Goal: Task Accomplishment & Management: Use online tool/utility

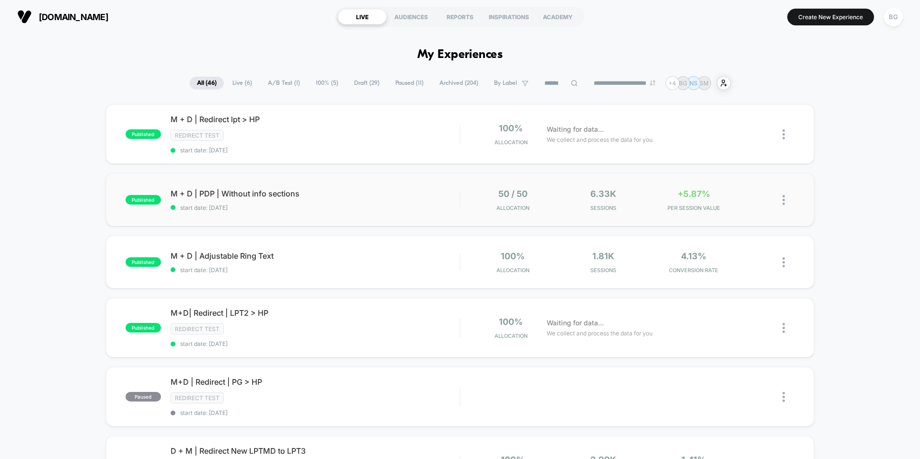
click at [345, 215] on div "published M + D | PDP | Without info sections start date: [DATE] 50 / 50 Alloca…" at bounding box center [460, 199] width 708 height 53
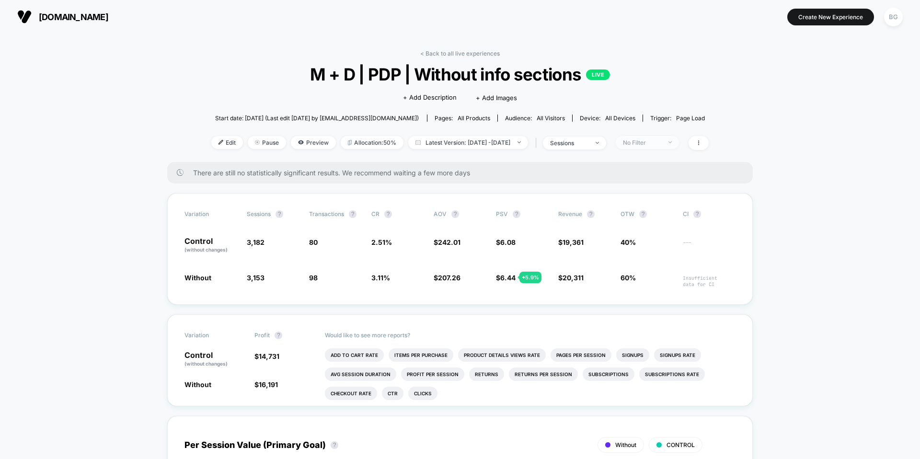
click at [658, 142] on div "No Filter" at bounding box center [642, 142] width 38 height 7
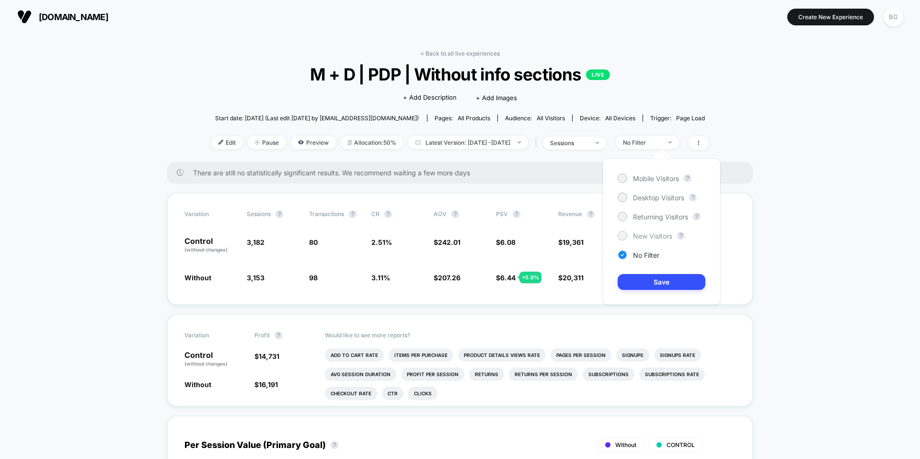
click at [639, 238] on span "New Visitors" at bounding box center [652, 236] width 39 height 8
click at [649, 280] on button "Save" at bounding box center [661, 282] width 88 height 16
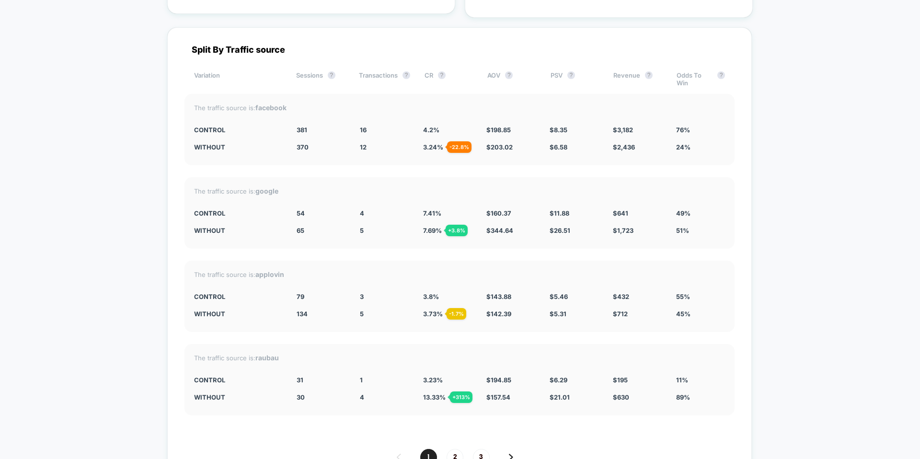
scroll to position [1696, 0]
